Goal: Task Accomplishment & Management: Use online tool/utility

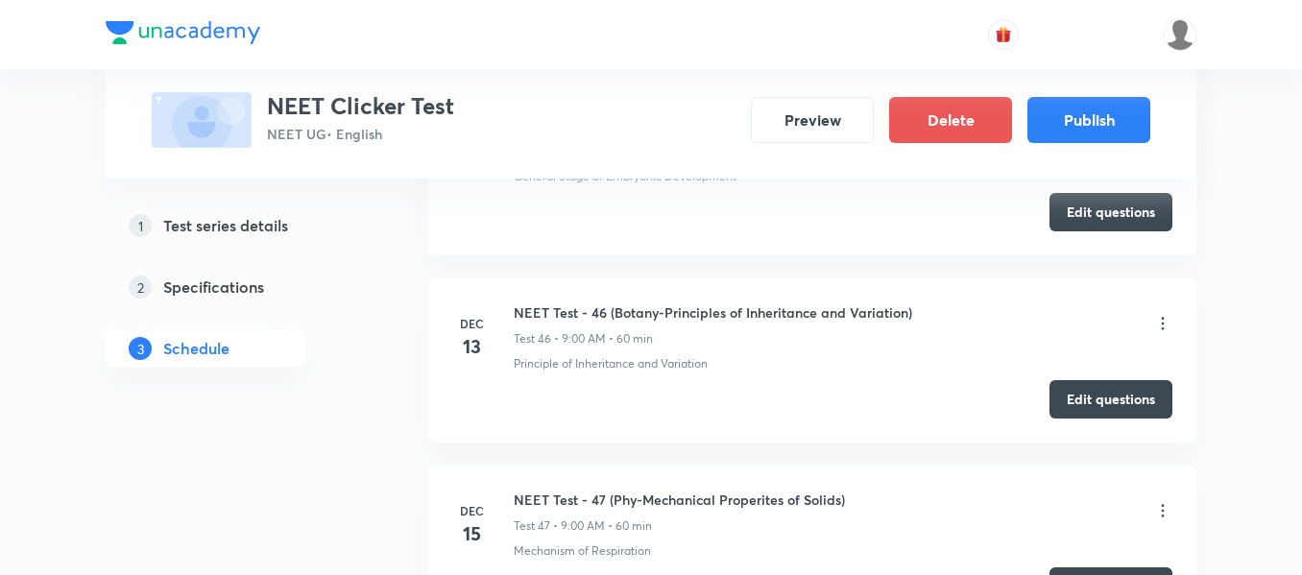
scroll to position [9729, 0]
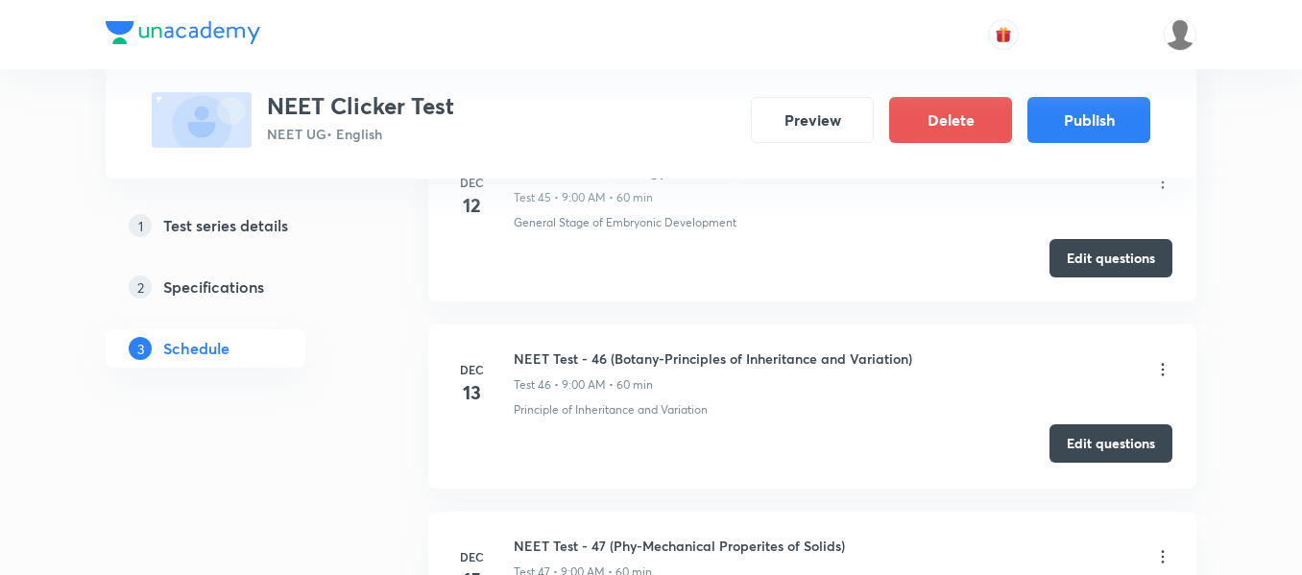
click at [1121, 443] on button "Edit questions" at bounding box center [1111, 443] width 123 height 38
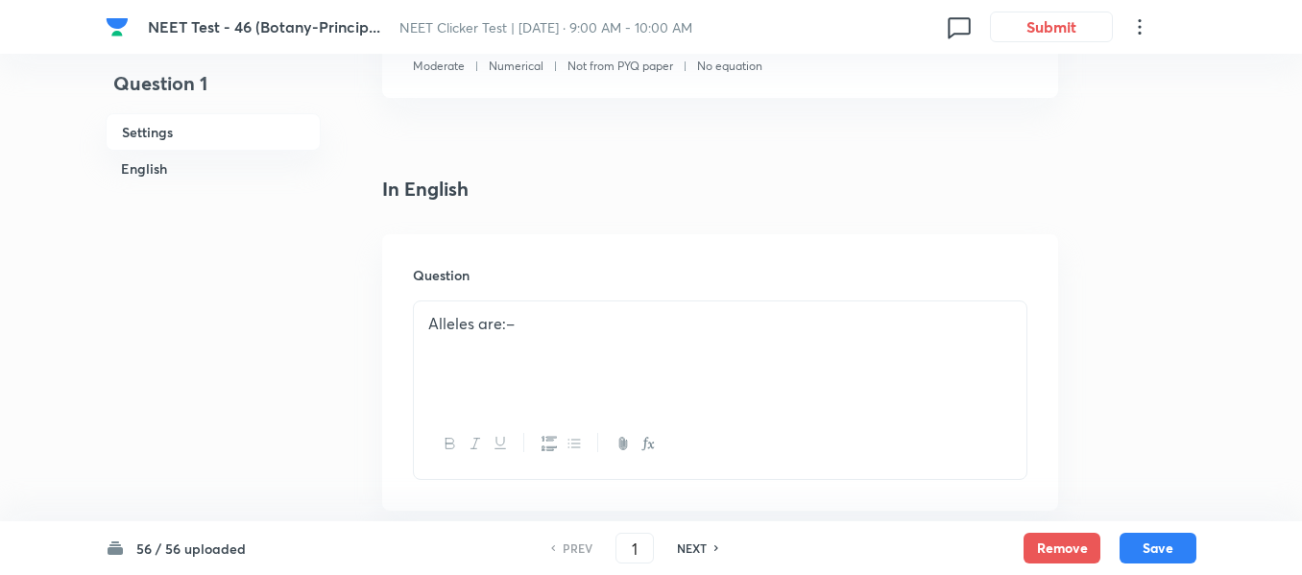
scroll to position [480, 0]
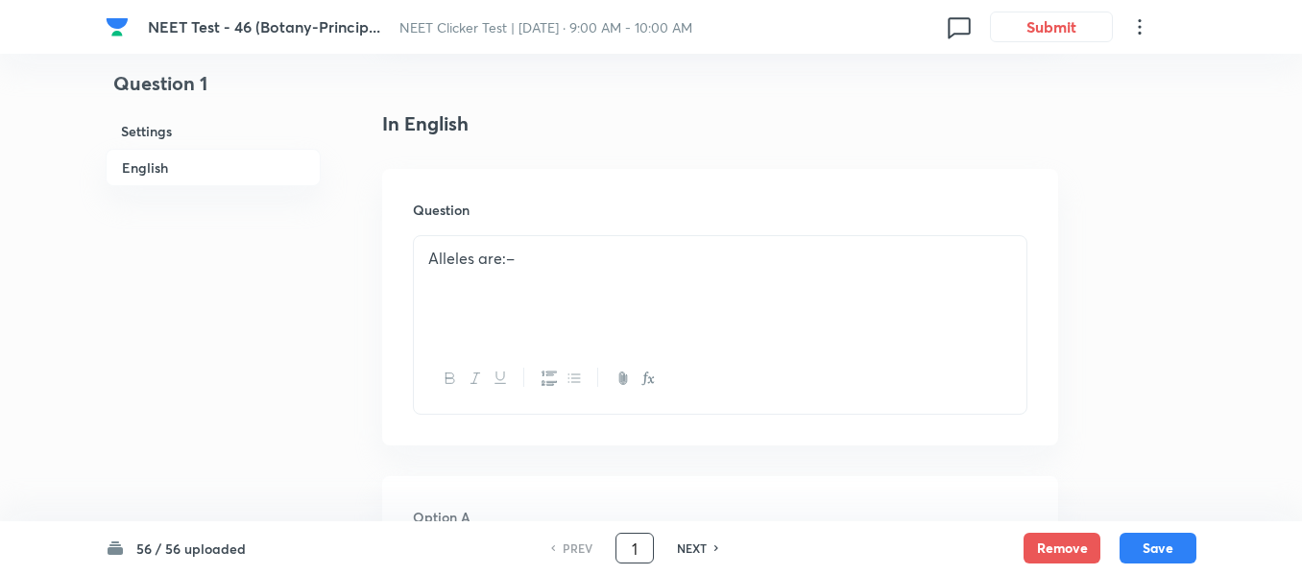
drag, startPoint x: 639, startPoint y: 549, endPoint x: 619, endPoint y: 550, distance: 20.2
click at [619, 550] on input "1" at bounding box center [635, 549] width 36 height 34
type input "50"
checkbox input "true"
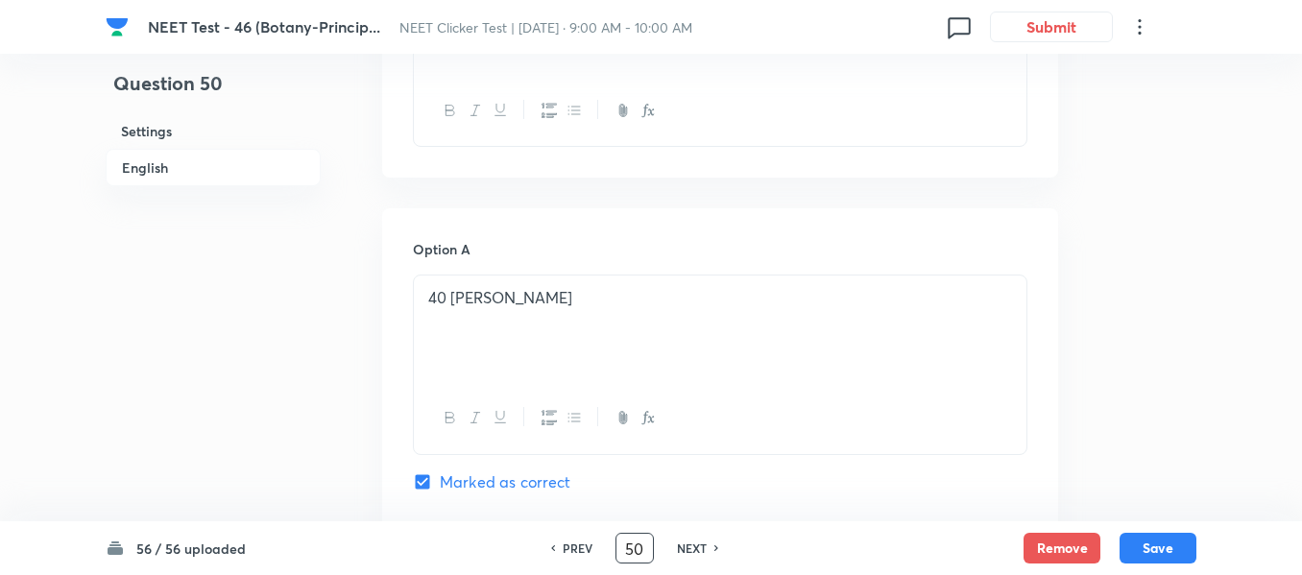
scroll to position [864, 0]
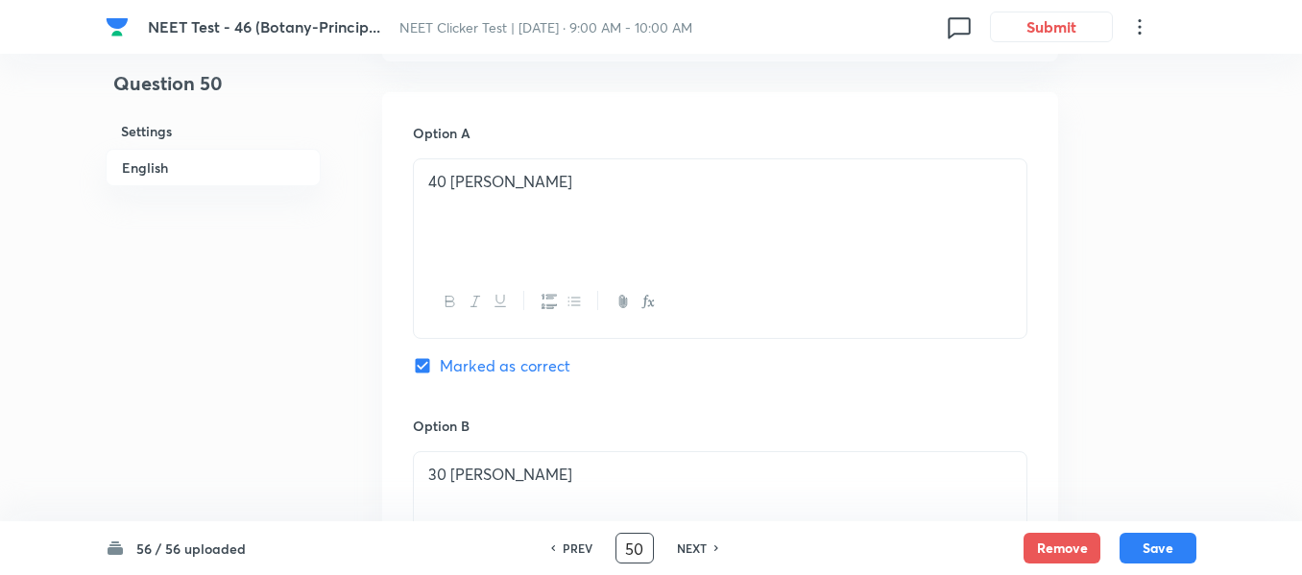
drag, startPoint x: 637, startPoint y: 550, endPoint x: 618, endPoint y: 554, distance: 19.6
click at [618, 554] on input "50" at bounding box center [635, 549] width 36 height 34
type input "55"
checkbox input "false"
checkbox input "true"
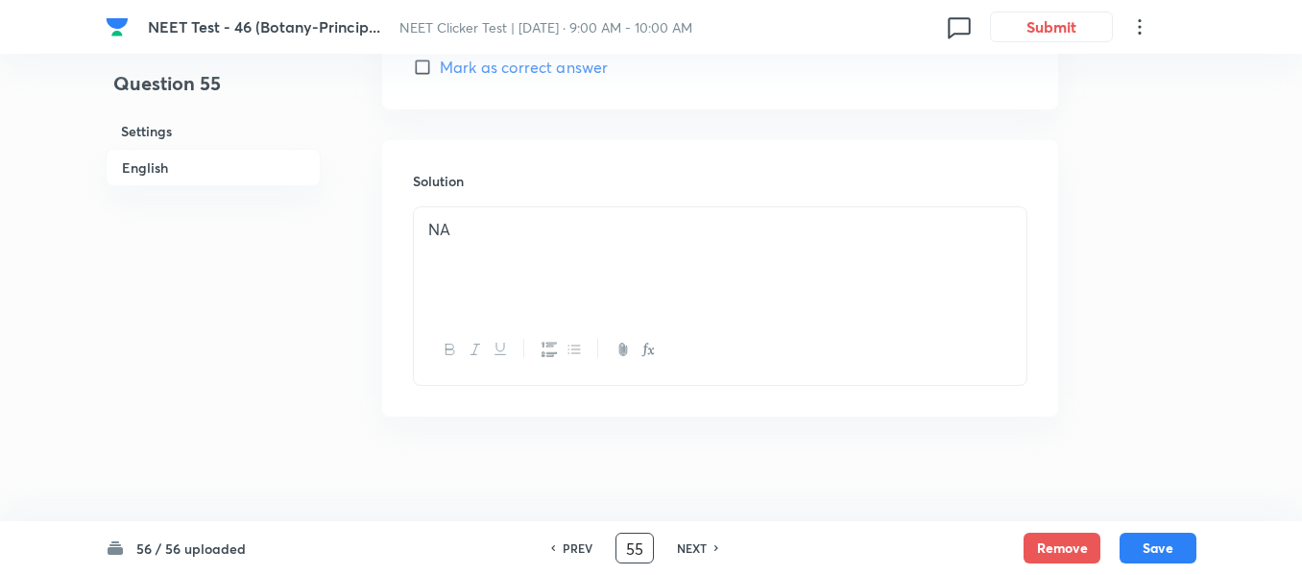
scroll to position [2050, 0]
drag, startPoint x: 639, startPoint y: 548, endPoint x: 620, endPoint y: 550, distance: 18.3
click at [620, 550] on input "55" at bounding box center [635, 549] width 36 height 34
type input "56"
checkbox input "false"
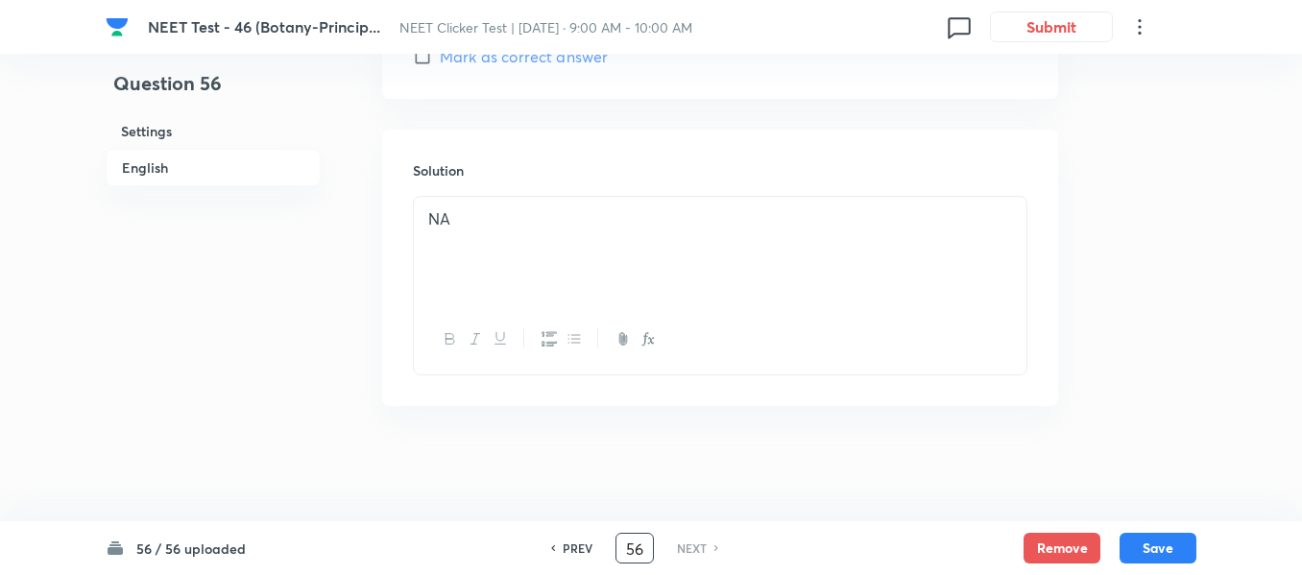
checkbox input "true"
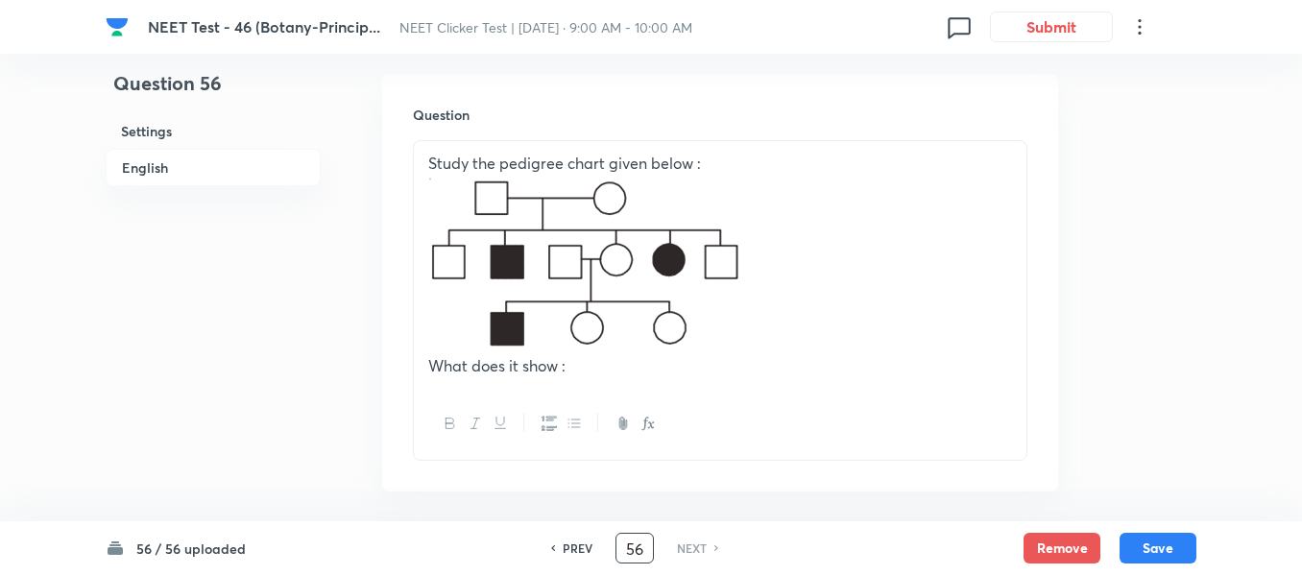
scroll to position [576, 0]
